Goal: Transaction & Acquisition: Obtain resource

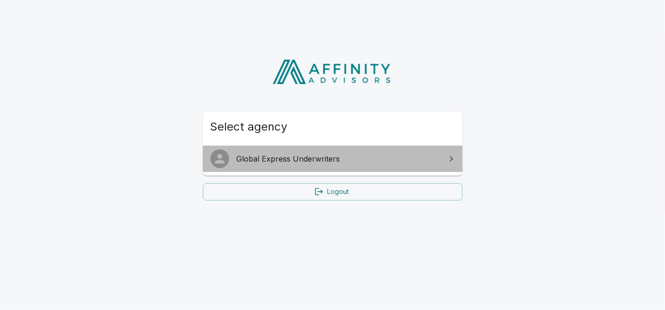
click at [273, 159] on span "Global Express Underwriters" at bounding box center [338, 158] width 203 height 11
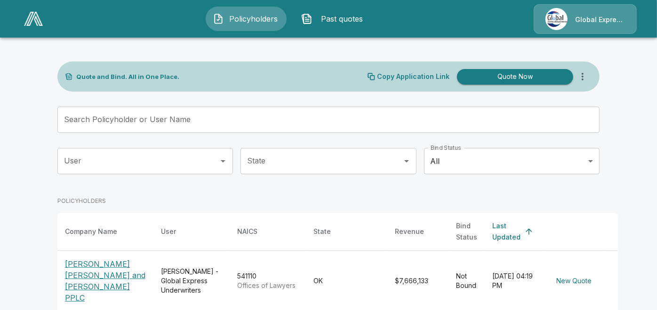
click at [314, 125] on input "Search Policyholder or User Name" at bounding box center [323, 120] width 532 height 26
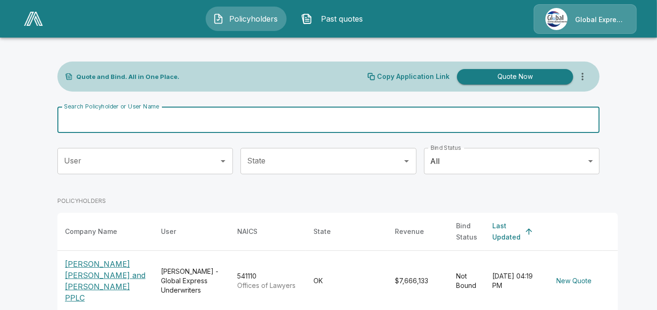
paste input "**********"
type input "**********"
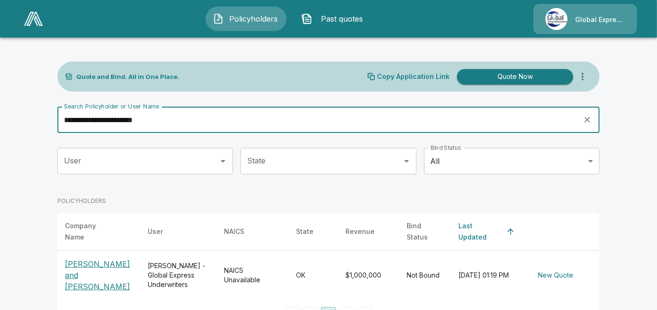
click at [94, 264] on p "[PERSON_NAME] and [PERSON_NAME]" at bounding box center [99, 276] width 68 height 34
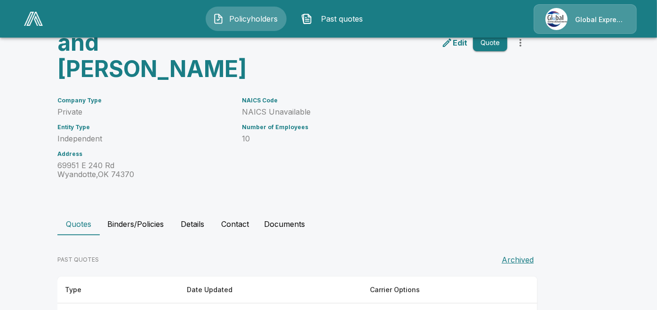
scroll to position [85, 0]
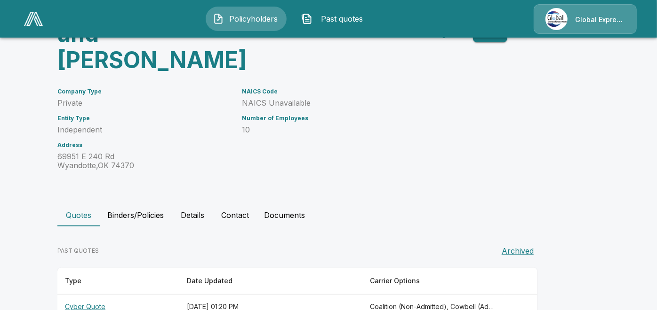
click at [82, 295] on th "Cyber Quote" at bounding box center [118, 307] width 122 height 25
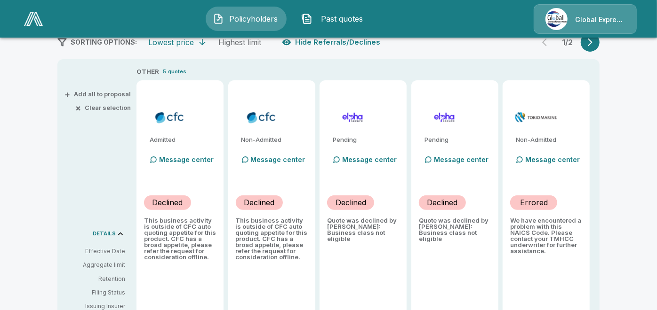
scroll to position [211, 0]
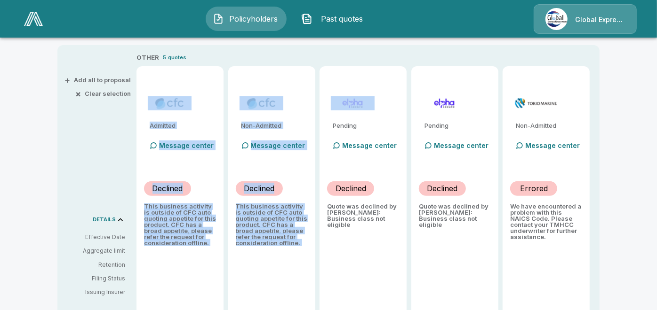
drag, startPoint x: 411, startPoint y: 96, endPoint x: 211, endPoint y: 70, distance: 201.6
click at [211, 70] on div "OTHER 5 quotes Admitted Message center Declined This business activity is outsi…" at bounding box center [367, 189] width 463 height 272
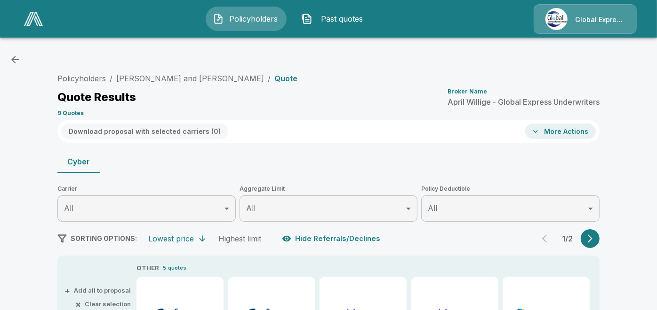
click at [70, 80] on link "Policyholders" at bounding box center [81, 78] width 48 height 9
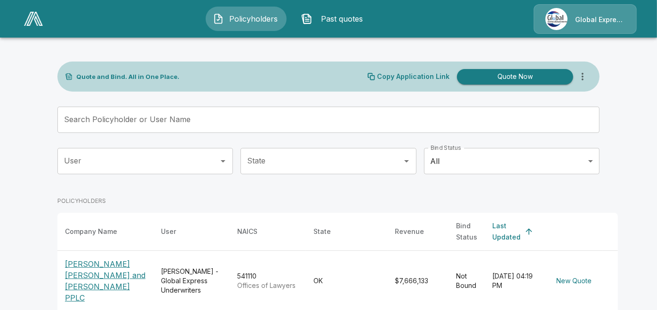
click at [291, 127] on input "Search Policyholder or User Name" at bounding box center [323, 120] width 532 height 26
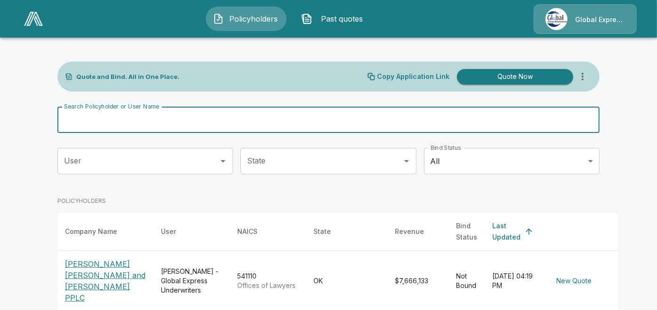
paste input "**********"
click at [293, 127] on input "**********" at bounding box center [316, 120] width 519 height 26
type input "**********"
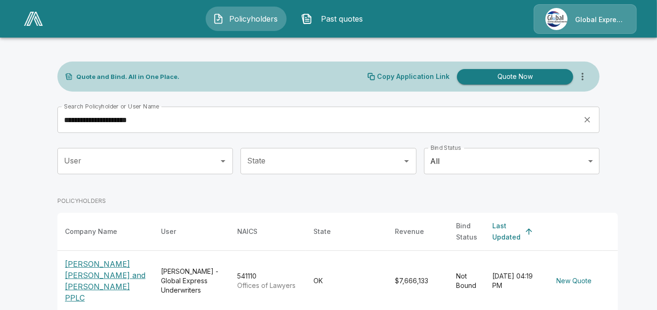
click at [435, 8] on div "Policyholders Past quotes Global Express Underwriters" at bounding box center [328, 19] width 639 height 30
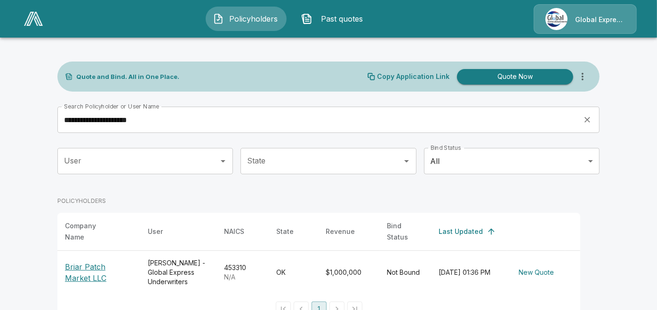
click at [120, 262] on p "Briar Patch Market LLC" at bounding box center [99, 273] width 68 height 23
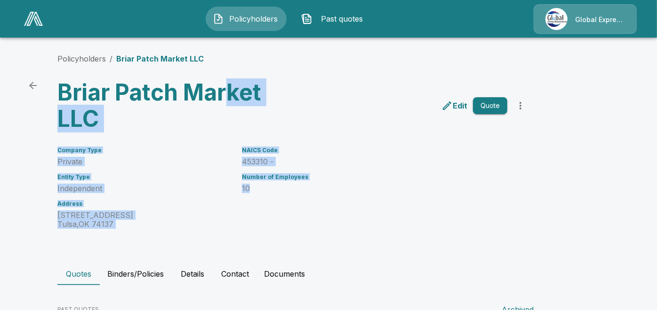
drag, startPoint x: 232, startPoint y: 98, endPoint x: 349, endPoint y: 223, distance: 171.1
click at [349, 223] on div "Policyholders / Briar Patch Market LLC Briar Patch Market LLC Edit Quote Compan…" at bounding box center [328, 215] width 565 height 361
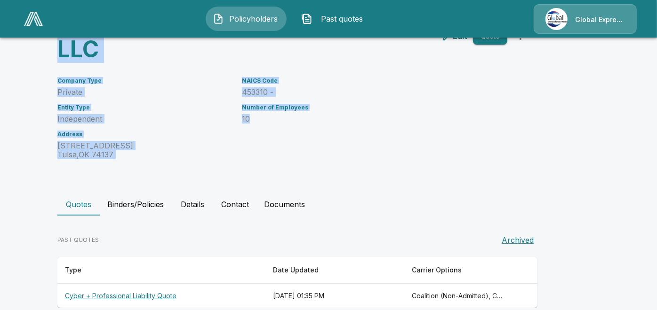
scroll to position [85, 0]
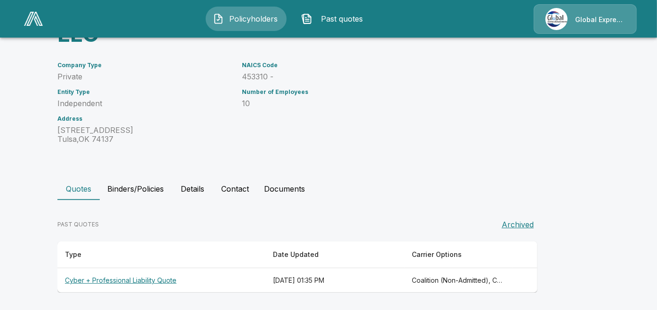
click at [126, 279] on th "Cyber + Professional Liability Quote" at bounding box center [161, 281] width 208 height 25
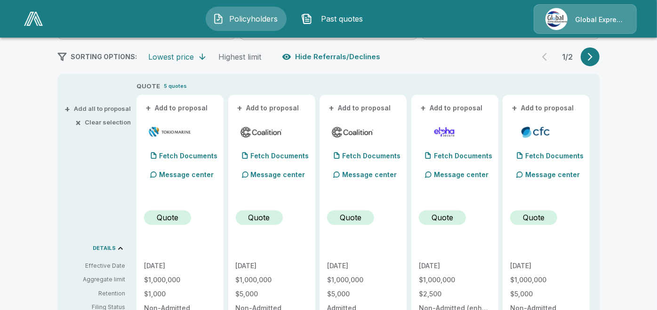
scroll to position [162, 0]
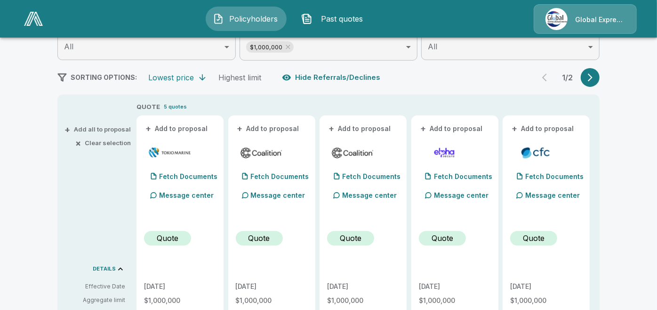
click at [173, 127] on button "+ Add to proposal" at bounding box center [177, 129] width 66 height 10
click at [253, 129] on button "+ Add to proposal" at bounding box center [269, 129] width 66 height 10
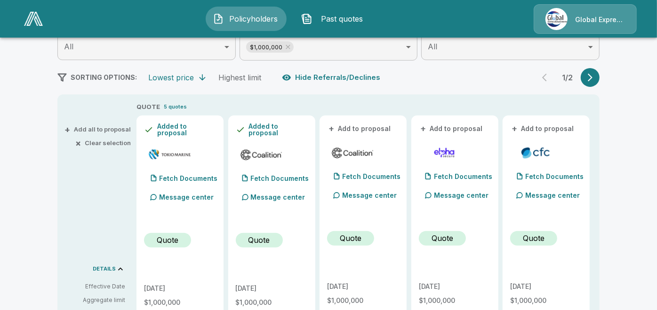
click at [350, 132] on button "+ Add to proposal" at bounding box center [360, 129] width 66 height 10
click at [529, 126] on button "+ Add to proposal" at bounding box center [543, 129] width 66 height 10
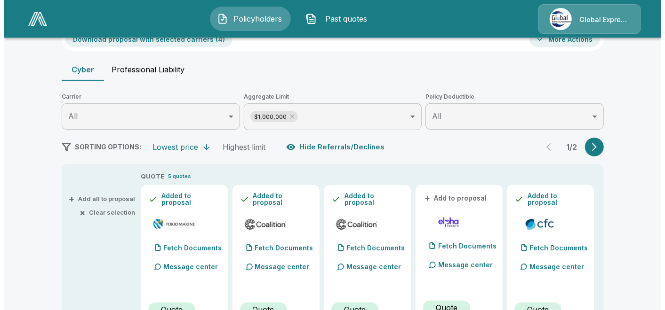
scroll to position [50, 0]
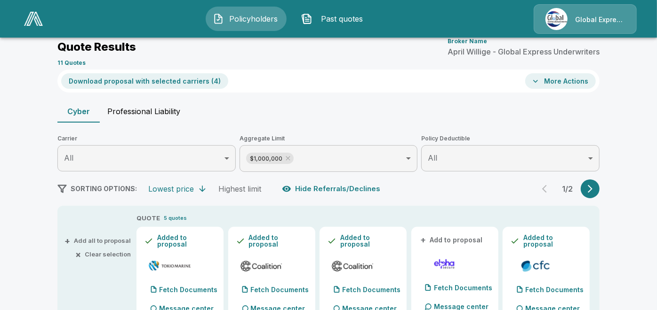
click at [183, 83] on button "Download proposal with selected carriers ( 4 )" at bounding box center [144, 81] width 167 height 16
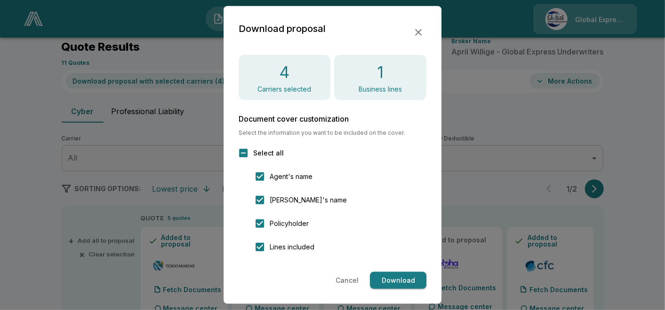
click at [385, 285] on button "Download" at bounding box center [398, 280] width 56 height 17
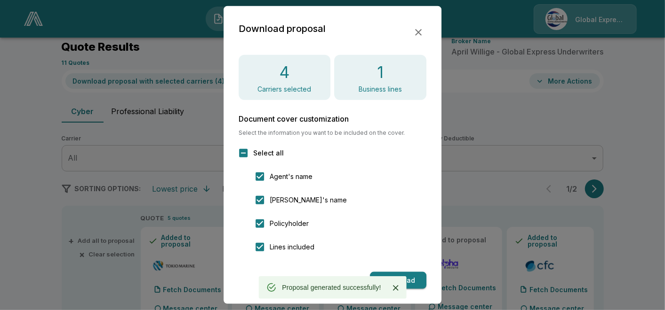
click at [419, 34] on icon "button" at bounding box center [418, 32] width 11 height 11
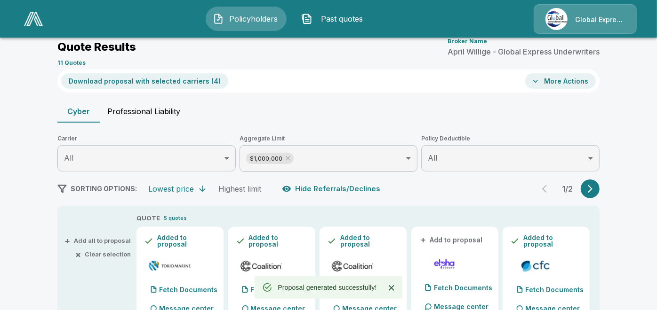
click at [540, 86] on button "More Actions" at bounding box center [560, 81] width 71 height 16
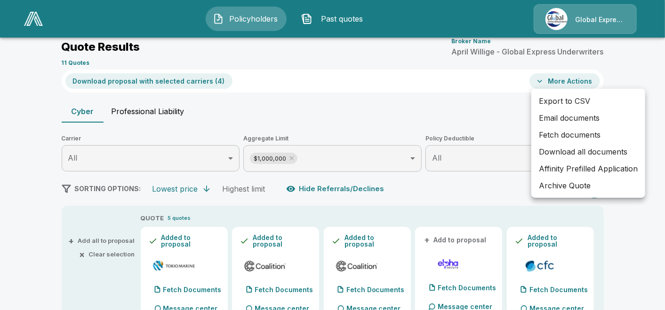
click at [562, 119] on li "Email documents" at bounding box center [588, 118] width 114 height 17
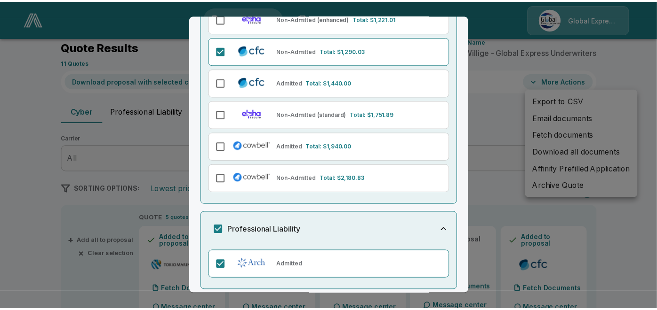
scroll to position [237, 0]
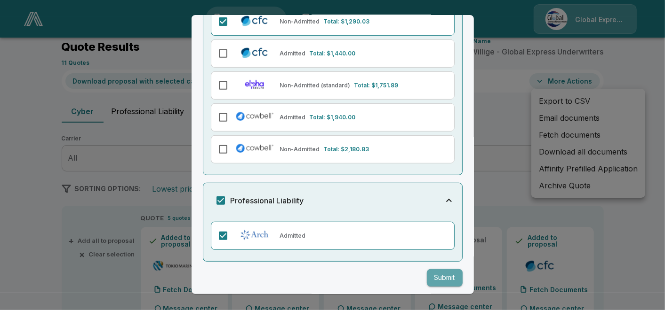
click at [434, 273] on button "Submit" at bounding box center [445, 278] width 36 height 17
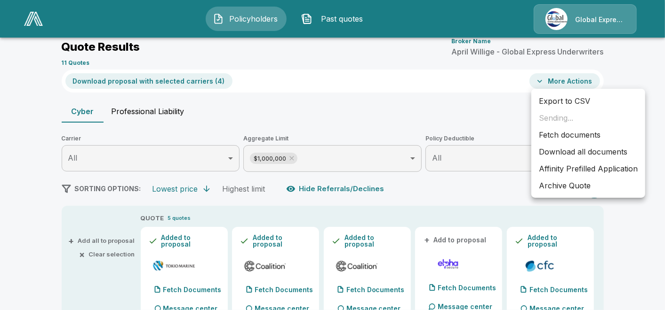
click at [565, 167] on li "Affinity Prefilled Application" at bounding box center [588, 168] width 114 height 17
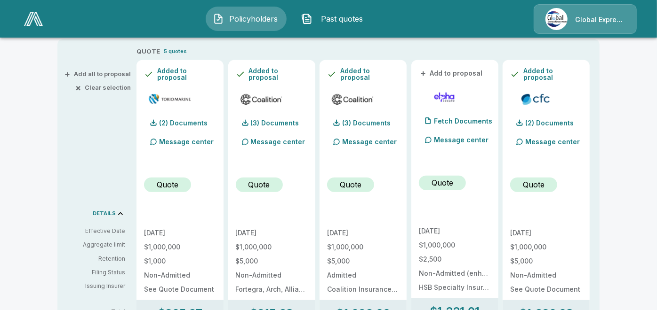
scroll to position [231, 0]
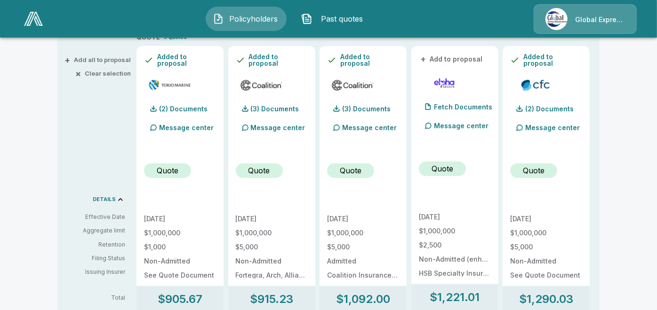
click at [635, 75] on div "Policyholders / Briar Patch Market LLC / Quote Quote Results Broker Name April …" at bounding box center [328, 306] width 657 height 986
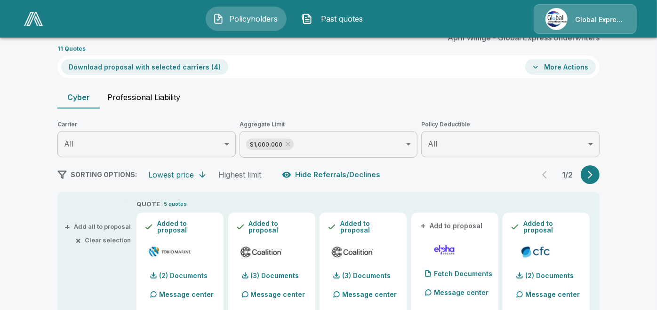
scroll to position [16, 0]
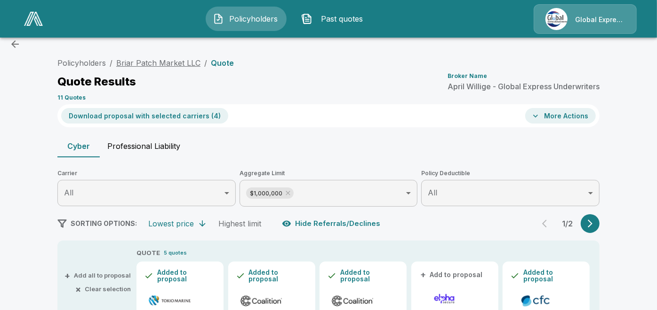
click at [183, 65] on link "Briar Patch Market LLC" at bounding box center [158, 62] width 84 height 9
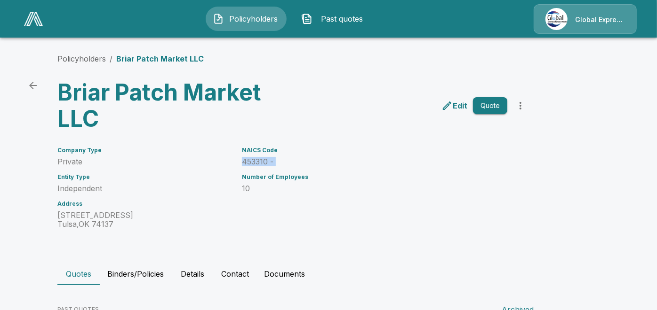
drag, startPoint x: 241, startPoint y: 168, endPoint x: 245, endPoint y: 162, distance: 6.9
click at [245, 162] on div "NAICS Code 453310 - Number of Employees 10" at bounding box center [369, 182] width 277 height 93
drag, startPoint x: 245, startPoint y: 162, endPoint x: 264, endPoint y: 167, distance: 19.9
drag, startPoint x: 264, startPoint y: 167, endPoint x: 247, endPoint y: 160, distance: 18.6
click at [247, 160] on p "453310 -" at bounding box center [374, 162] width 265 height 9
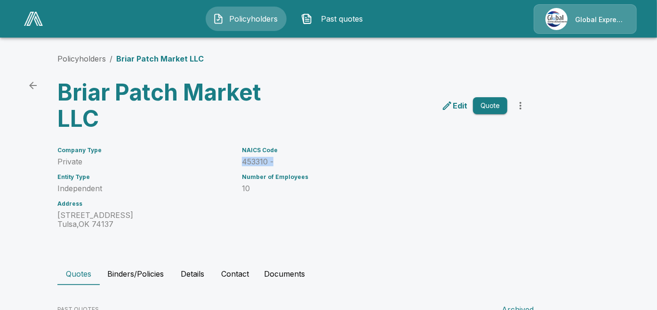
drag, startPoint x: 247, startPoint y: 160, endPoint x: 278, endPoint y: 164, distance: 31.7
click at [278, 164] on p "453310 -" at bounding box center [374, 162] width 265 height 9
copy p "453310 -"
click at [92, 60] on link "Policyholders" at bounding box center [81, 58] width 48 height 9
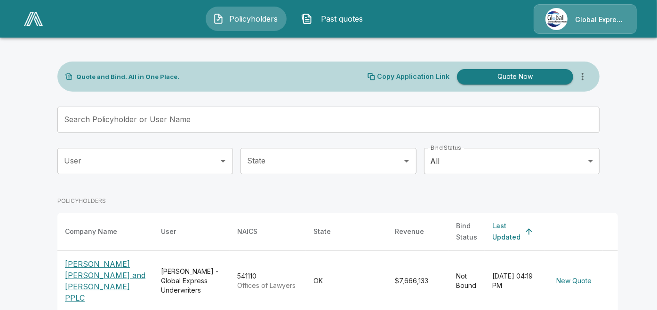
click at [229, 122] on input "Search Policyholder or User Name" at bounding box center [323, 120] width 532 height 26
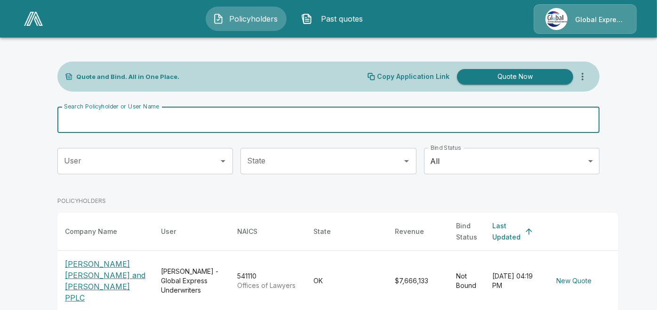
paste input "**********"
type input "**********"
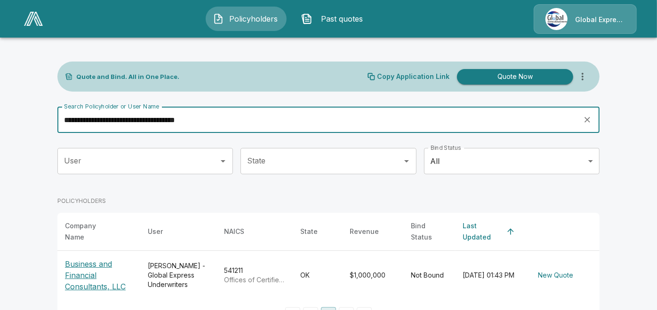
click at [91, 276] on p "Business and Financial Consultants, LLC" at bounding box center [99, 276] width 68 height 34
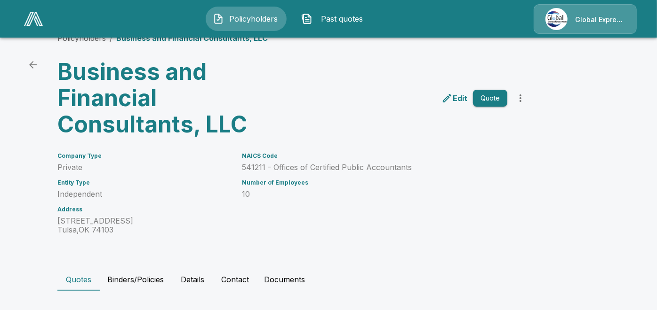
scroll to position [111, 0]
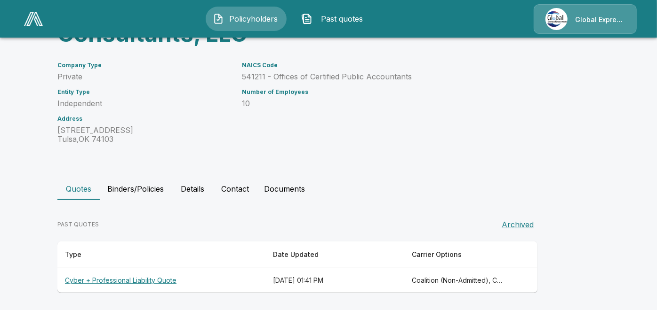
click at [158, 275] on th "Cyber + Professional Liability Quote" at bounding box center [161, 281] width 208 height 25
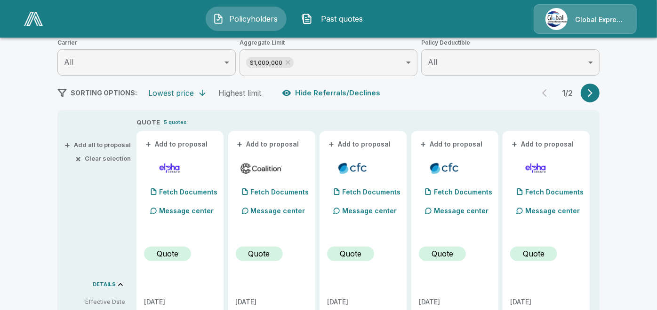
scroll to position [119, 0]
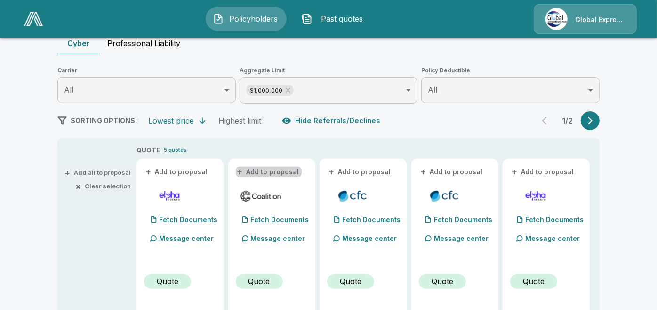
click at [277, 167] on button "+ Add to proposal" at bounding box center [269, 172] width 66 height 10
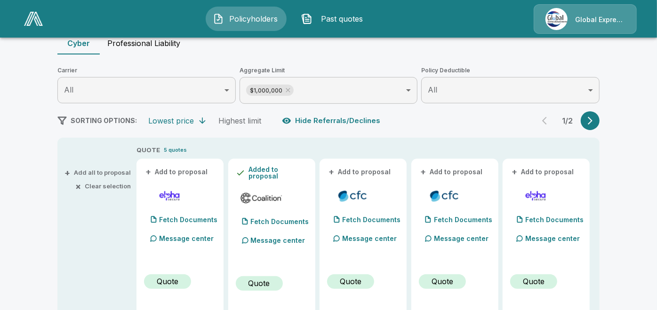
click at [369, 172] on button "+ Add to proposal" at bounding box center [360, 172] width 66 height 10
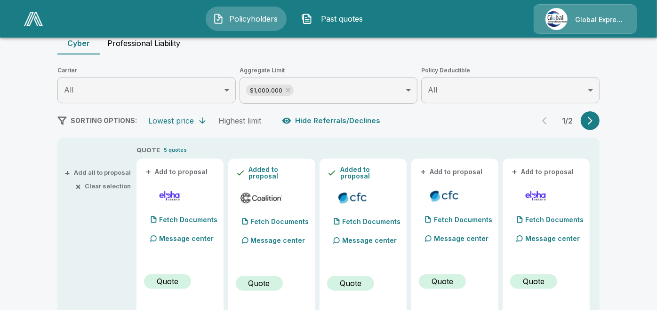
click at [437, 175] on button "+ Add to proposal" at bounding box center [452, 172] width 66 height 10
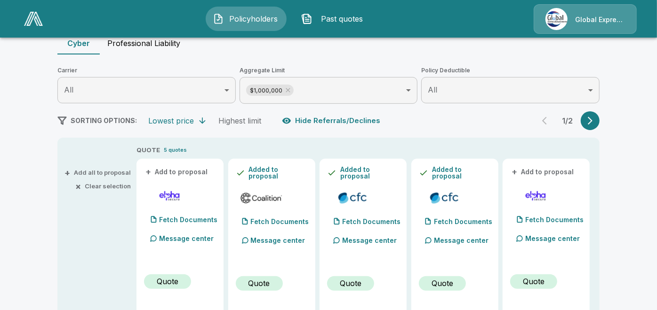
click at [546, 170] on button "+ Add to proposal" at bounding box center [543, 172] width 66 height 10
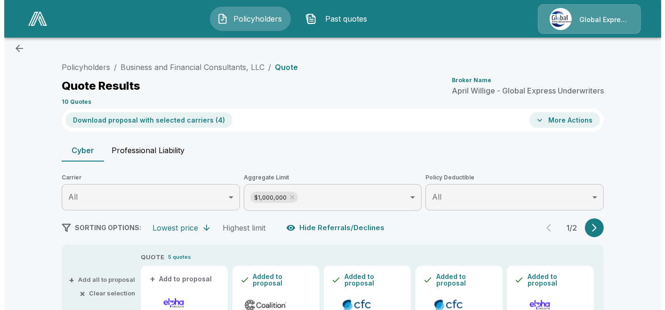
scroll to position [0, 0]
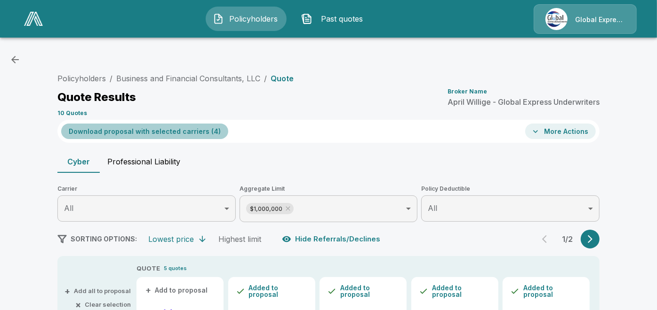
click at [184, 130] on button "Download proposal with selected carriers ( 4 )" at bounding box center [144, 132] width 167 height 16
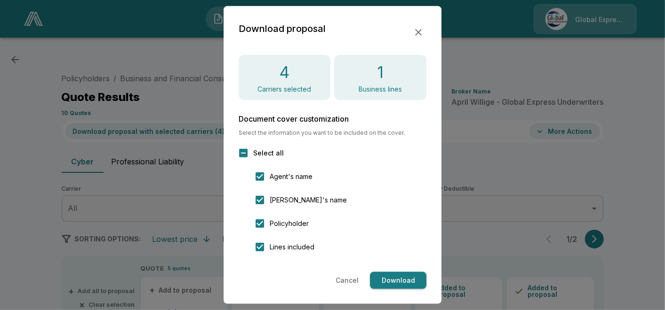
click at [406, 279] on button "Download" at bounding box center [398, 280] width 56 height 17
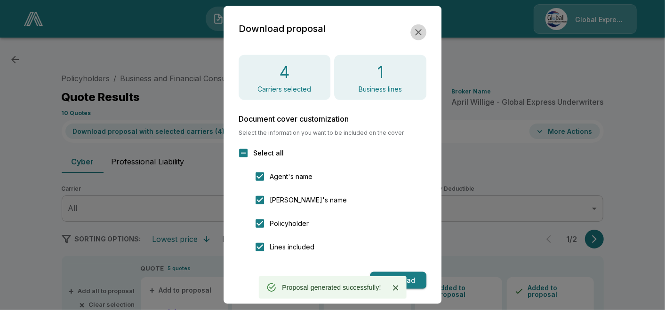
click at [418, 31] on icon "button" at bounding box center [418, 32] width 7 height 7
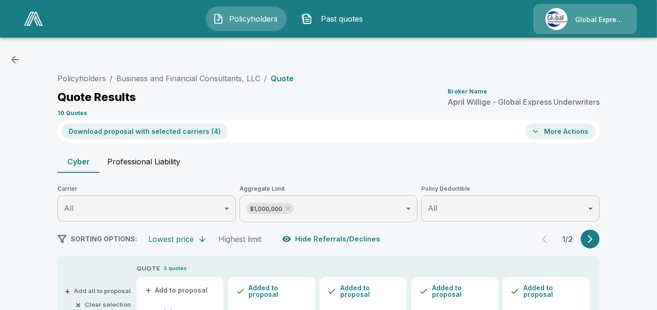
click at [559, 132] on button "More Actions" at bounding box center [560, 132] width 71 height 16
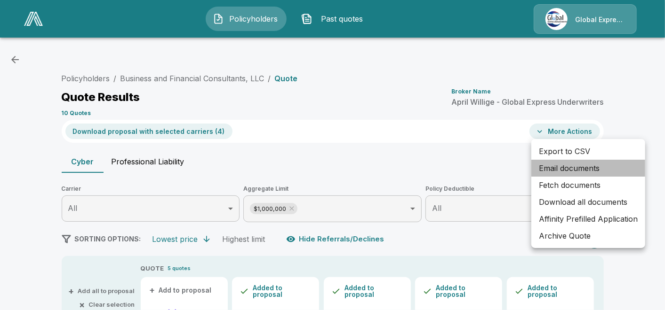
click at [553, 169] on li "Email documents" at bounding box center [588, 168] width 114 height 17
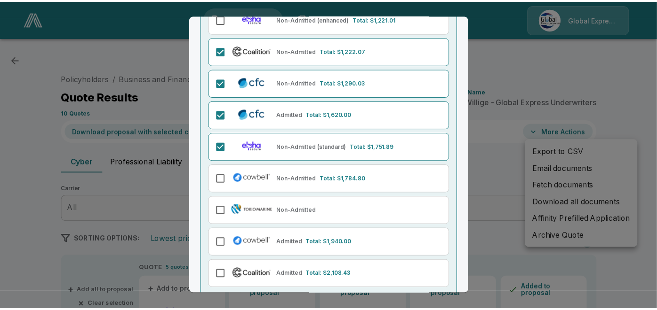
scroll to position [151, 0]
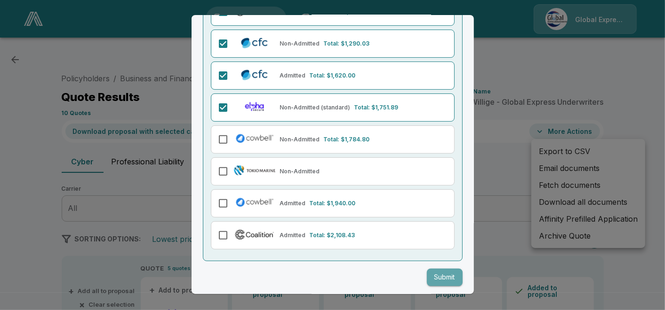
click at [441, 278] on button "Submit" at bounding box center [445, 277] width 36 height 17
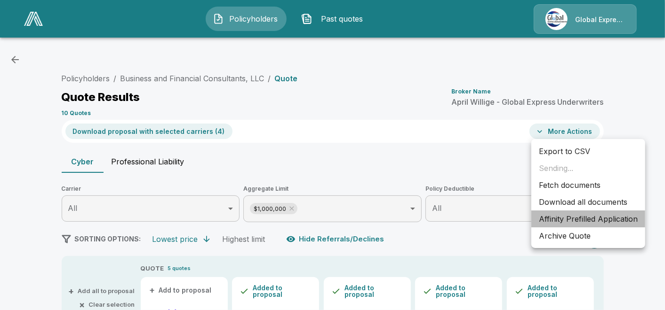
click at [569, 220] on li "Affinity Prefilled Application" at bounding box center [588, 219] width 114 height 17
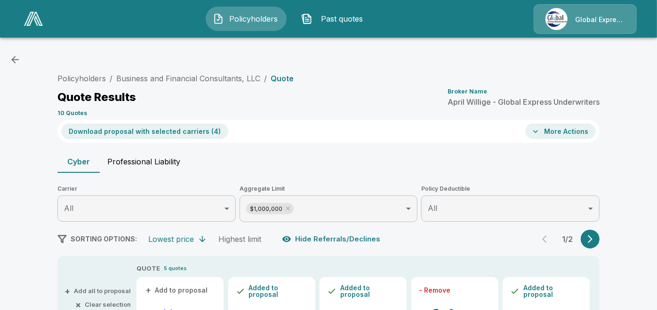
click at [234, 80] on link "Business and Financial Consultants, LLC" at bounding box center [188, 78] width 144 height 9
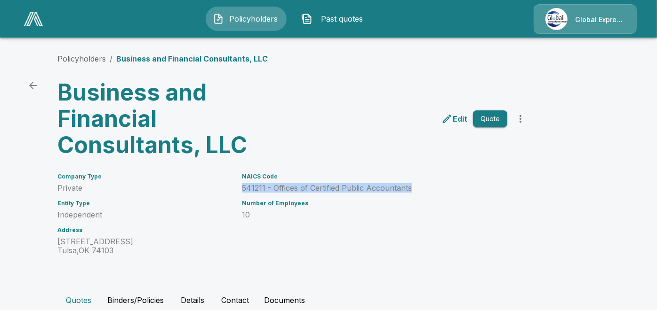
drag, startPoint x: 241, startPoint y: 184, endPoint x: 417, endPoint y: 188, distance: 176.0
click at [417, 188] on div "NAICS Code 541211 - Offices of Certified Public Accountants Number of Employees…" at bounding box center [369, 208] width 277 height 93
copy p "541211 - Offices of Certified Public Accountants"
click at [75, 59] on link "Policyholders" at bounding box center [81, 58] width 48 height 9
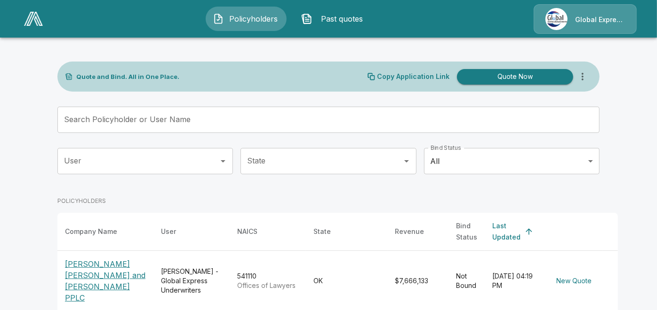
click at [236, 120] on input "Search Policyholder or User Name" at bounding box center [323, 120] width 532 height 26
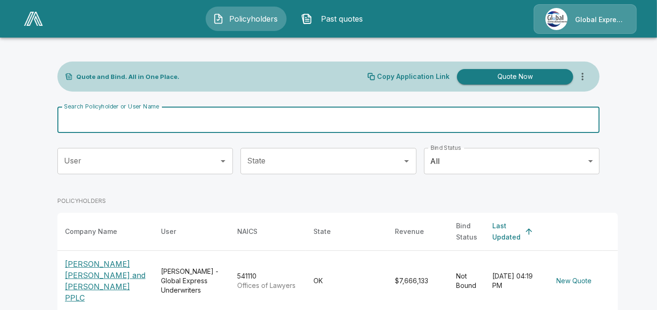
click at [236, 120] on input "Search Policyholder or User Name" at bounding box center [323, 120] width 532 height 26
paste input "**********"
type input "**********"
click at [236, 120] on input "**********" at bounding box center [316, 120] width 519 height 26
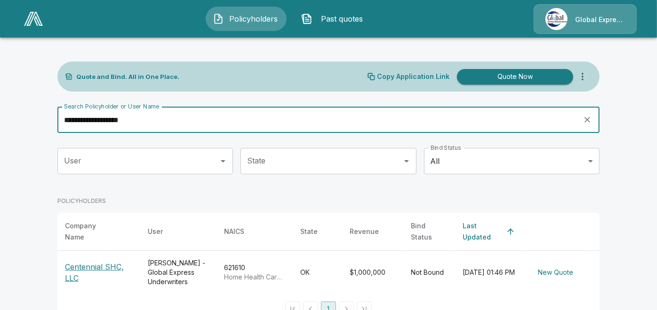
click at [108, 262] on p "Centennial SHC, LLC" at bounding box center [99, 273] width 68 height 23
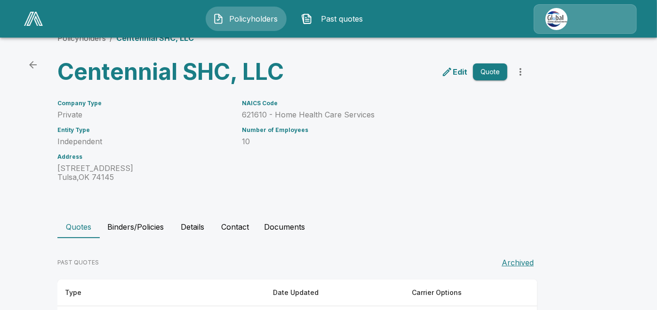
scroll to position [59, 0]
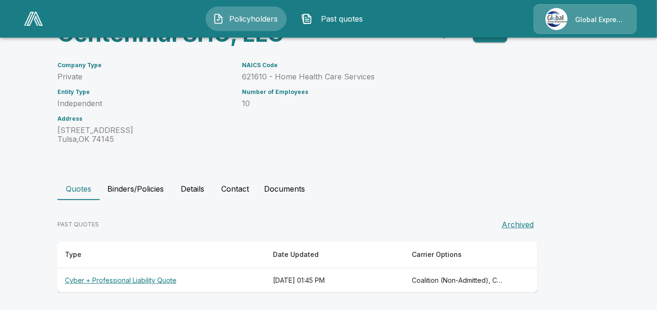
click at [180, 277] on th "Cyber + Professional Liability Quote" at bounding box center [161, 281] width 208 height 25
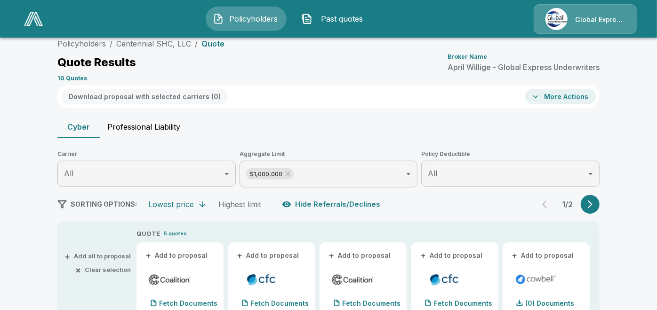
scroll to position [59, 0]
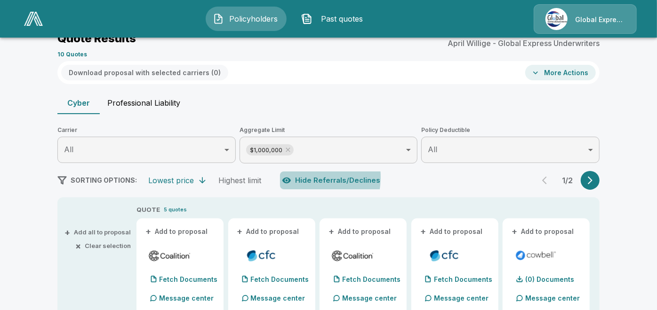
click at [299, 177] on button "Hide Referrals/Declines" at bounding box center [332, 181] width 104 height 18
click at [195, 228] on button "+ Add to proposal" at bounding box center [177, 232] width 66 height 10
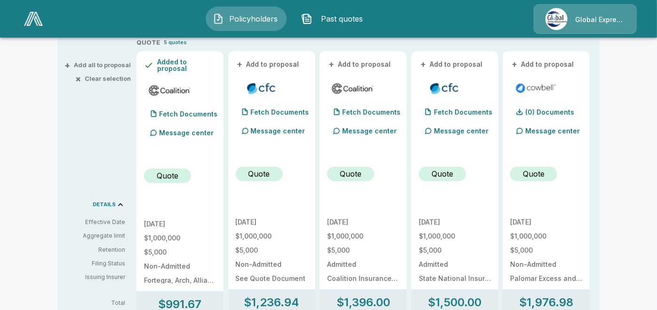
scroll to position [199, 0]
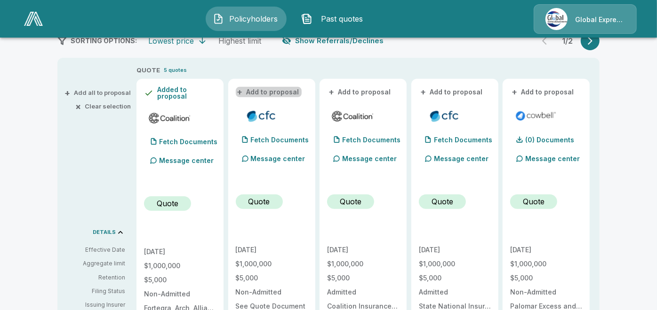
click at [295, 93] on button "+ Add to proposal" at bounding box center [269, 92] width 66 height 10
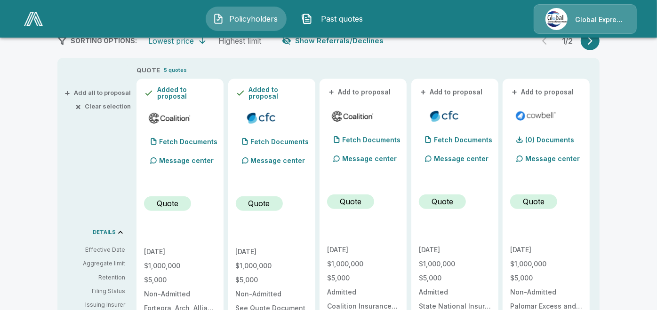
click at [351, 94] on button "+ Add to proposal" at bounding box center [360, 92] width 66 height 10
click at [439, 93] on button "+ Add to proposal" at bounding box center [452, 92] width 66 height 10
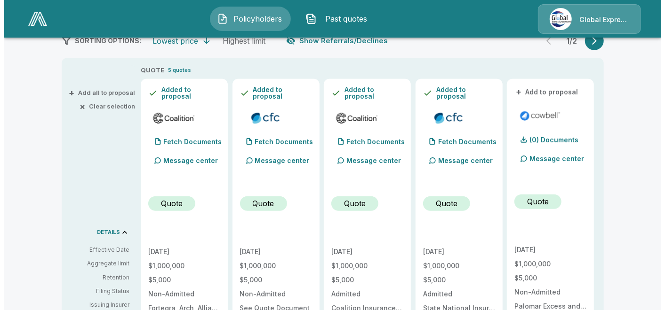
scroll to position [0, 0]
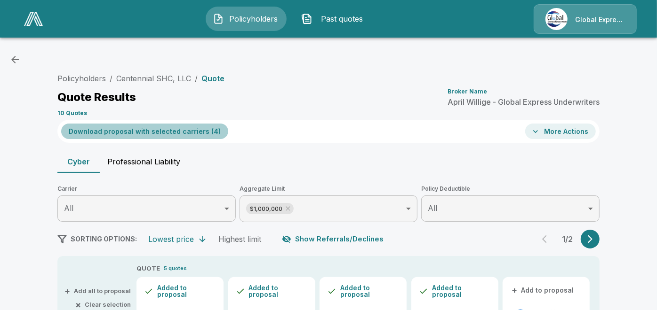
click at [197, 131] on button "Download proposal with selected carriers ( 4 )" at bounding box center [144, 132] width 167 height 16
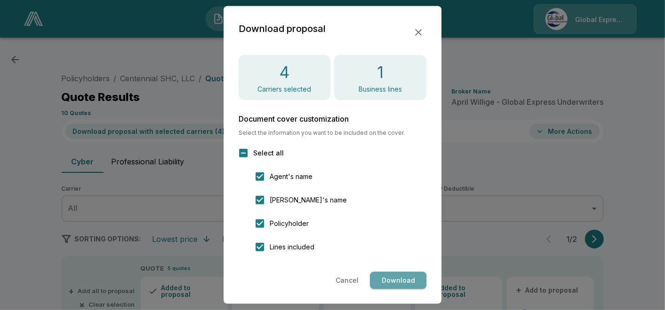
click at [395, 279] on button "Download" at bounding box center [398, 280] width 56 height 17
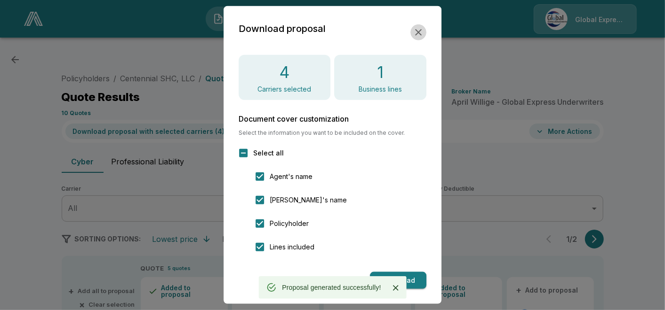
click at [417, 32] on icon "button" at bounding box center [418, 32] width 11 height 11
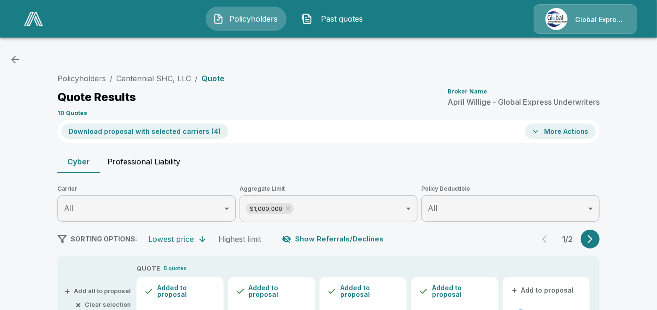
click at [561, 132] on button "More Actions" at bounding box center [560, 132] width 71 height 16
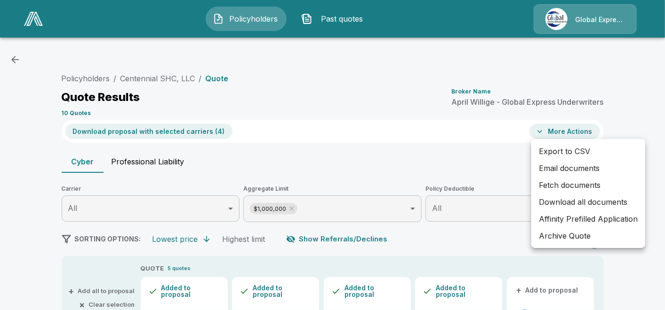
click at [562, 173] on li "Email documents" at bounding box center [588, 168] width 114 height 17
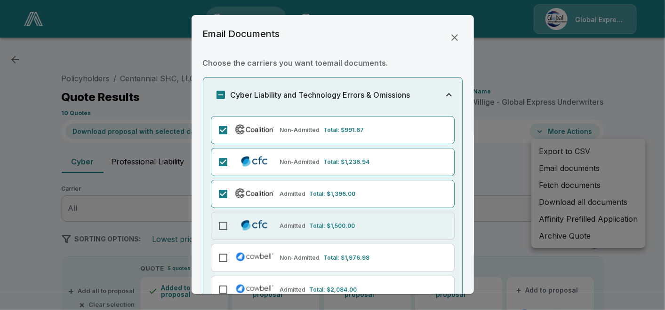
click at [221, 212] on div "Admitted Total: $1,500.00" at bounding box center [333, 226] width 244 height 28
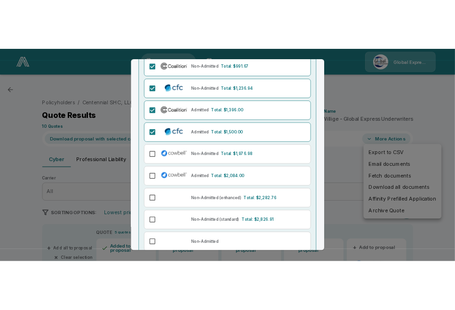
scroll to position [151, 0]
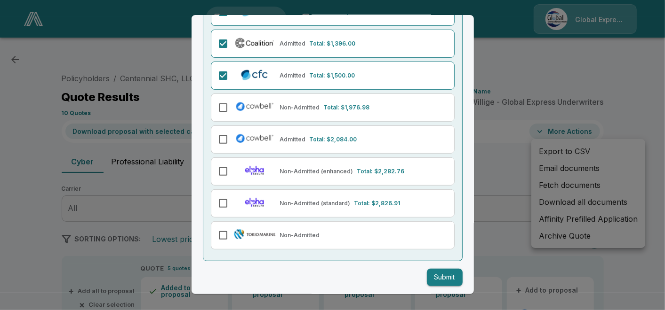
click at [441, 274] on button "Submit" at bounding box center [445, 277] width 36 height 17
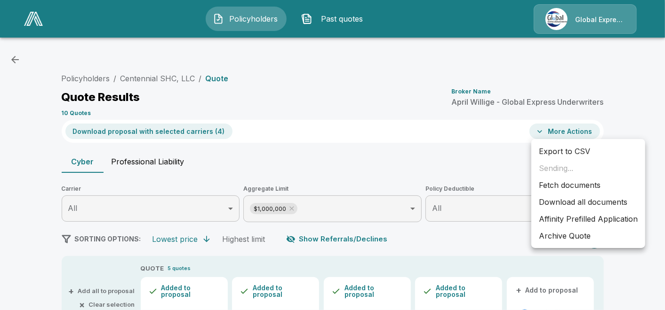
click at [577, 222] on li "Affinity Prefilled Application" at bounding box center [588, 219] width 114 height 17
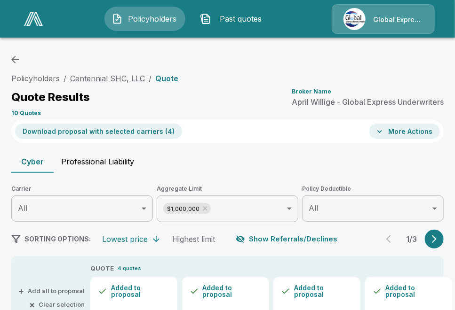
click at [122, 78] on link "Centennial SHC, LLC" at bounding box center [107, 78] width 75 height 9
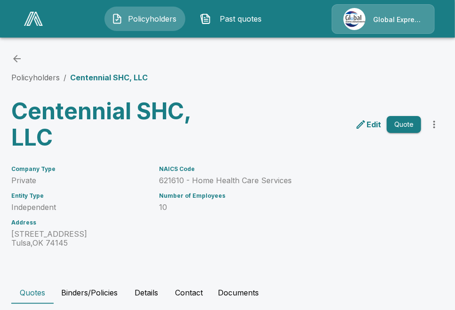
click at [201, 216] on div "NAICS Code 621610 - Home Health Care Services Number of Employees 10" at bounding box center [259, 201] width 222 height 93
drag, startPoint x: 161, startPoint y: 177, endPoint x: 294, endPoint y: 179, distance: 133.1
click at [294, 179] on div "NAICS Code 621610 - Home Health Care Services Number of Employees 10" at bounding box center [259, 201] width 222 height 93
copy p "621610 - Home Health Care Services"
click at [286, 180] on p "621610 - Home Health Care Services" at bounding box center [264, 180] width 211 height 9
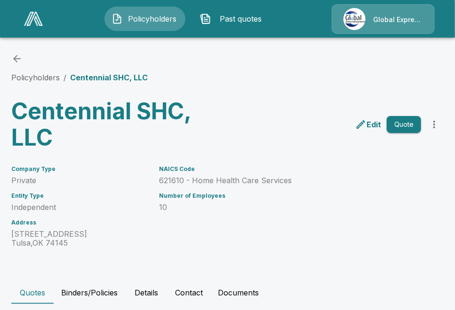
click at [286, 180] on p "621610 - Home Health Care Services" at bounding box center [264, 180] width 211 height 9
drag, startPoint x: 163, startPoint y: 181, endPoint x: 295, endPoint y: 180, distance: 132.2
click at [295, 180] on p "621610 - Home Health Care Services" at bounding box center [264, 180] width 211 height 9
copy p "621610 - Home Health Care Services"
click at [287, 179] on p "621610 - Home Health Care Services" at bounding box center [264, 180] width 211 height 9
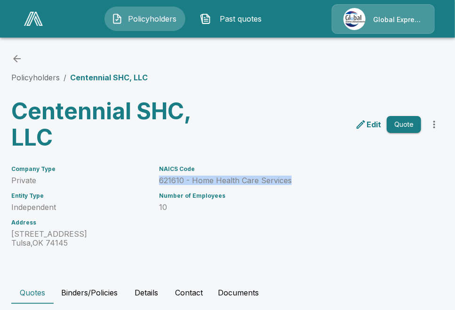
drag, startPoint x: 287, startPoint y: 179, endPoint x: 304, endPoint y: 180, distance: 17.4
click at [304, 180] on div "NAICS Code 621610 - Home Health Care Services Number of Employees 10" at bounding box center [259, 201] width 222 height 93
copy p "621610 - Home Health Care Services"
click at [320, 147] on div "Edit Quote" at bounding box center [334, 121] width 220 height 60
